Goal: Task Accomplishment & Management: Manage account settings

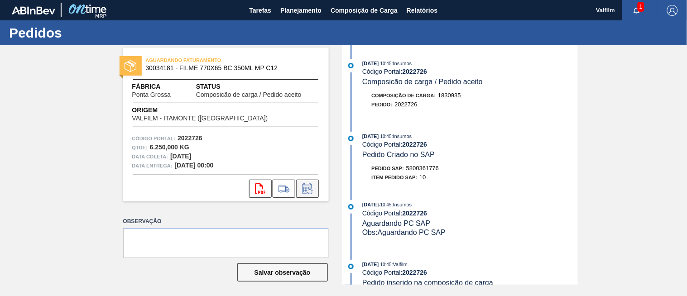
click at [310, 184] on icon at bounding box center [307, 188] width 10 height 10
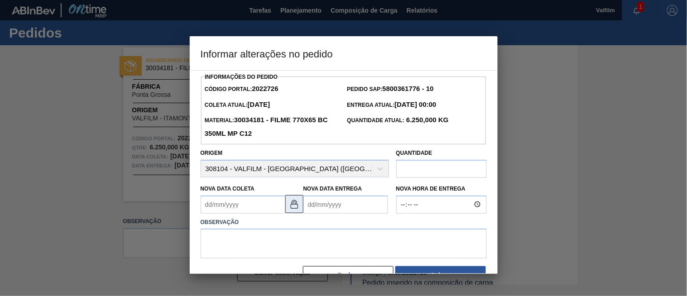
click at [294, 210] on img at bounding box center [294, 204] width 11 height 11
click at [254, 204] on Coleta2022726 "Nova Data Coleta" at bounding box center [243, 205] width 85 height 18
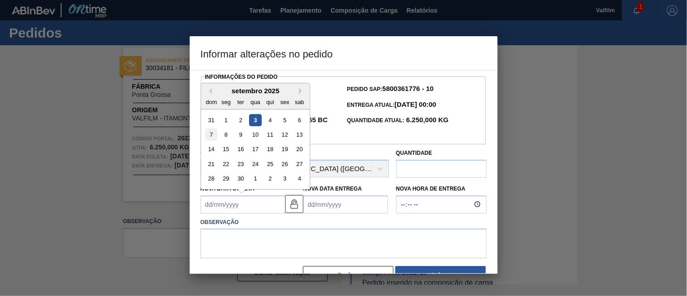
click at [212, 139] on div "7" at bounding box center [211, 135] width 12 height 12
type Coleta2022726 "07/09/2025"
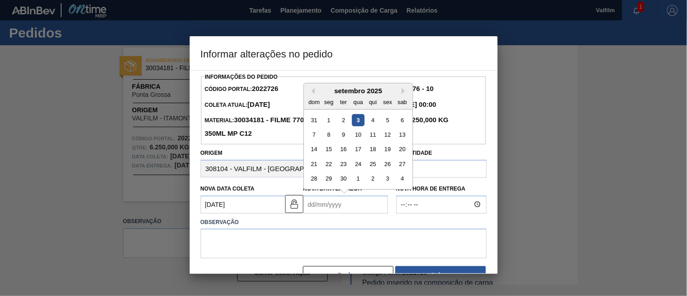
click at [329, 205] on Entrega2022726 "Nova Data Entrega" at bounding box center [345, 205] width 85 height 18
click at [332, 138] on div "8" at bounding box center [328, 135] width 12 height 12
type Entrega2022726 "08/09/2025"
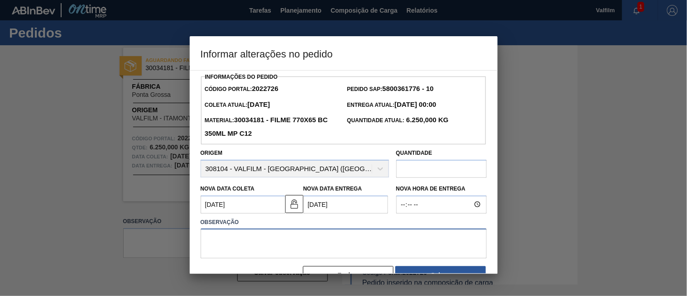
click at [307, 239] on textarea at bounding box center [344, 244] width 286 height 30
type textarea "S"
click at [379, 240] on textarea "Nossa data de atendimento. (Karine - Comercial Itamonte)" at bounding box center [344, 244] width 286 height 30
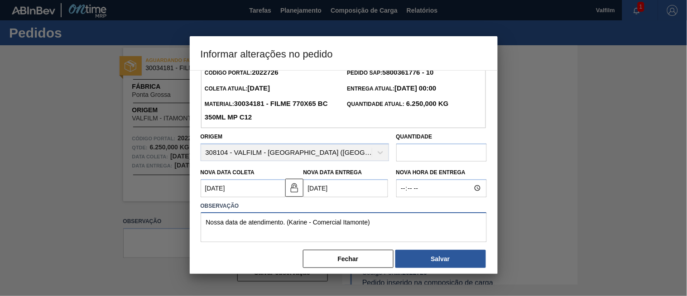
scroll to position [25, 0]
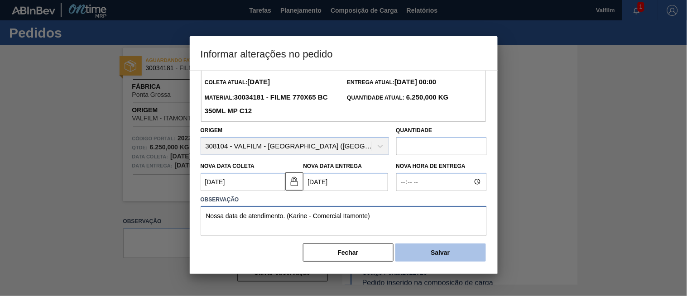
type textarea "Nossa data de atendimento. (Karine - Comercial Itamonte)"
click at [435, 249] on button "Salvar" at bounding box center [440, 253] width 91 height 18
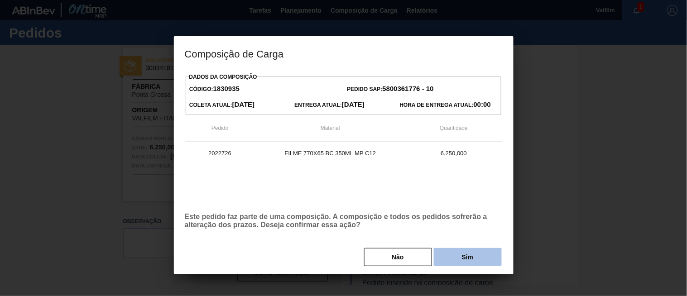
click at [451, 254] on button "Sim" at bounding box center [468, 257] width 68 height 18
